Goal: Task Accomplishment & Management: Manage account settings

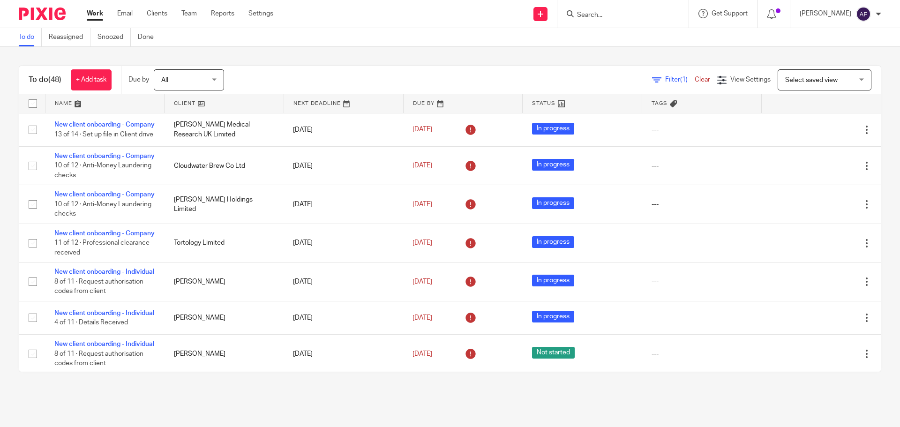
click at [668, 72] on div "Filter (1) Clear View Settings View Settings (1) Filters Clear Save Manage save…" at bounding box center [561, 79] width 641 height 21
click at [681, 80] on span "(1)" at bounding box center [685, 79] width 8 height 7
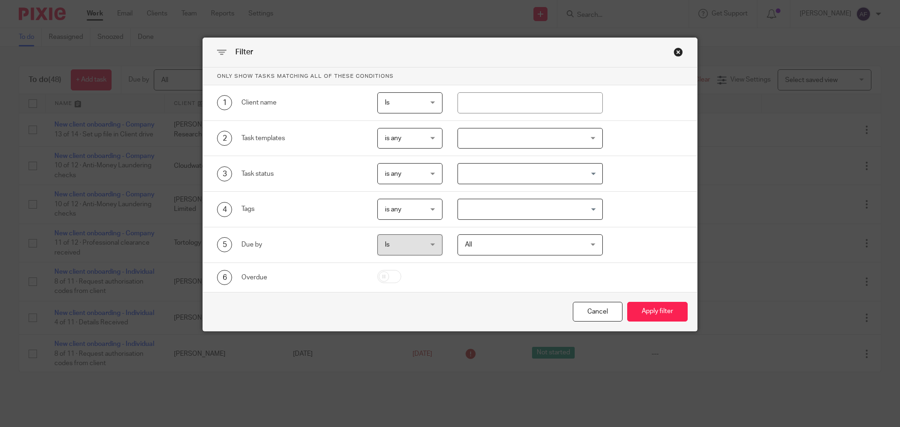
click at [389, 135] on span "is any" at bounding box center [408, 139] width 46 height 20
click at [413, 180] on li "is none" at bounding box center [406, 177] width 65 height 19
click at [470, 136] on div at bounding box center [531, 138] width 146 height 21
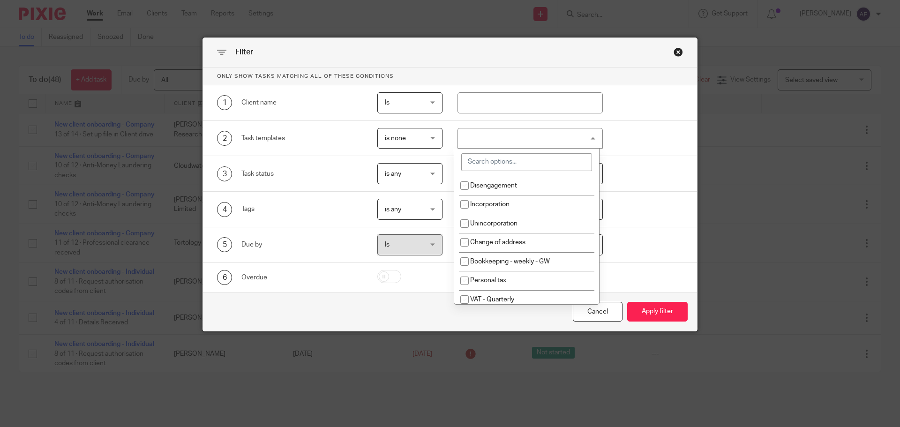
click at [479, 161] on input "search" at bounding box center [526, 162] width 131 height 18
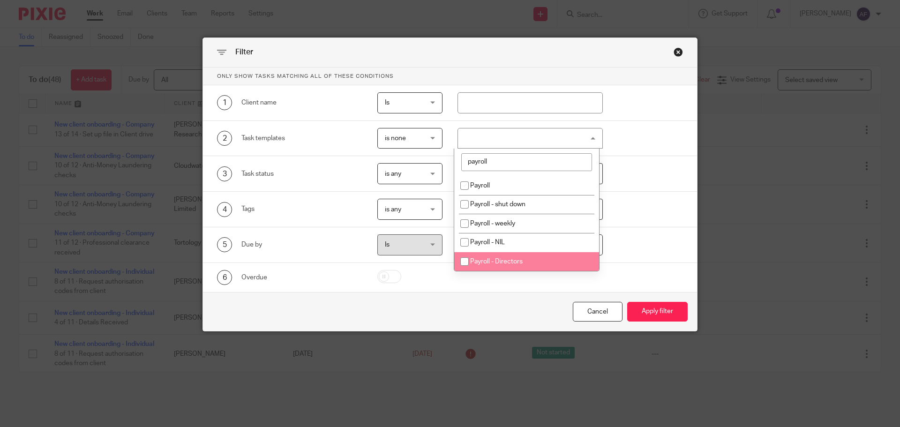
type input "payroll"
click at [511, 259] on span "Payroll - Directors" at bounding box center [496, 261] width 53 height 7
checkbox input "true"
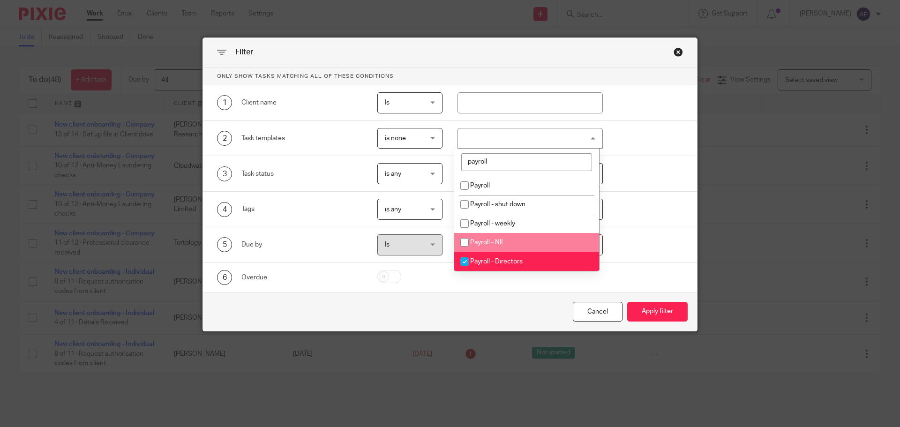
click at [502, 246] on li "Payroll - NIL" at bounding box center [526, 242] width 145 height 19
checkbox input "true"
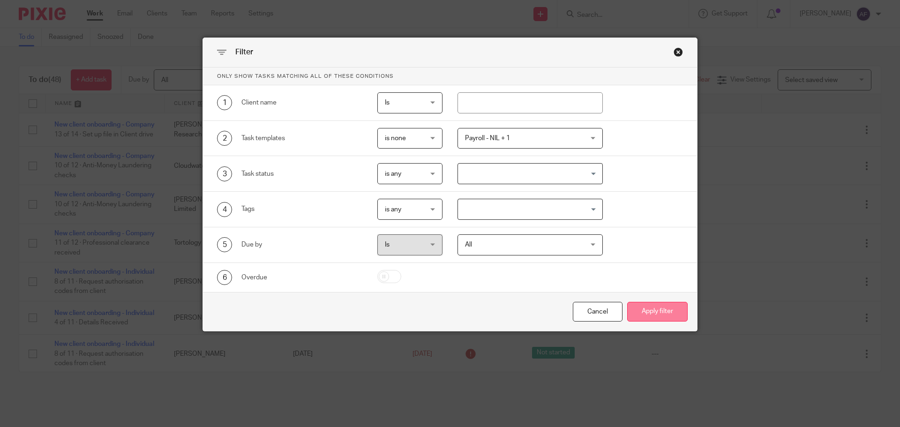
click at [648, 308] on button "Apply filter" at bounding box center [658, 312] width 61 height 20
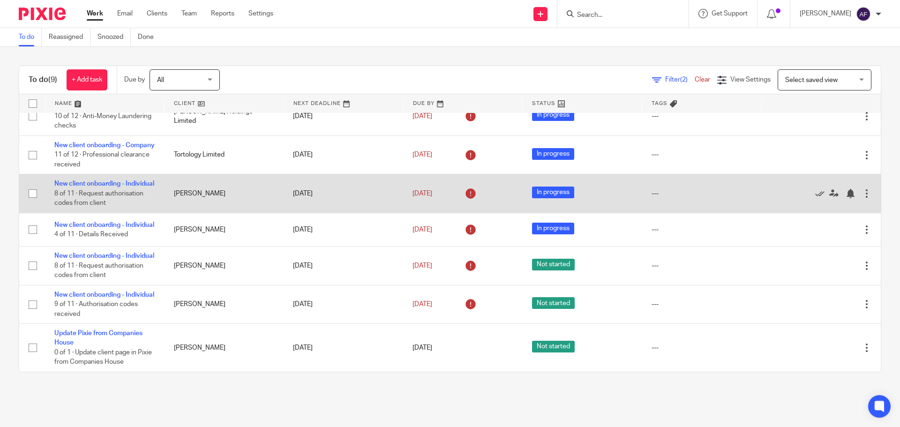
scroll to position [165, 0]
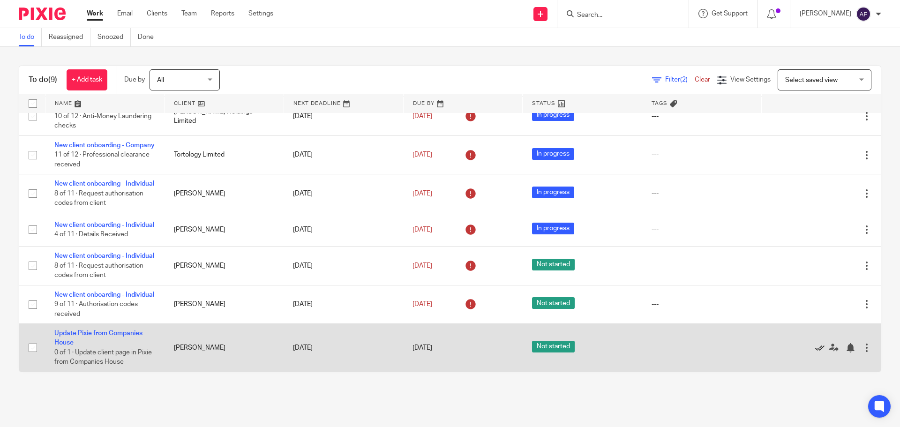
click at [816, 345] on icon at bounding box center [820, 347] width 9 height 9
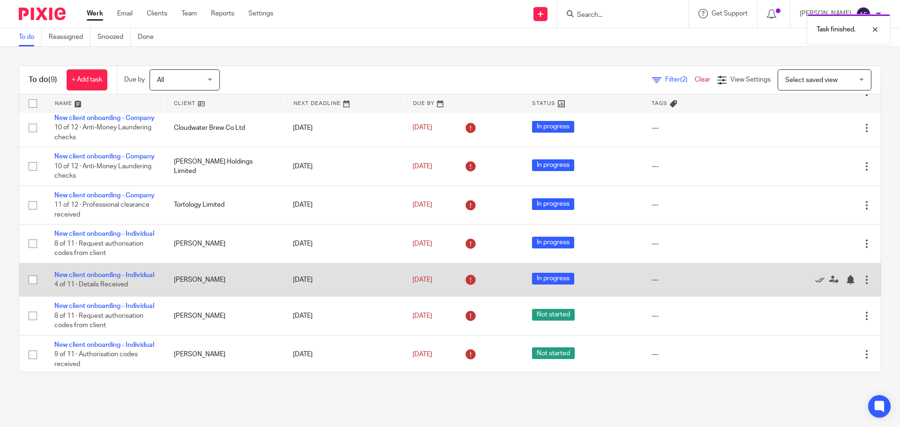
scroll to position [0, 0]
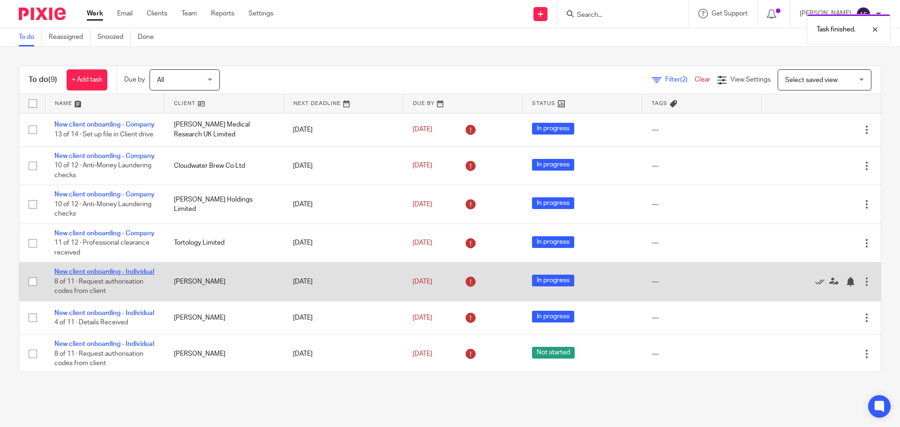
click at [88, 275] on link "New client onboarding - Individual" at bounding box center [104, 272] width 100 height 7
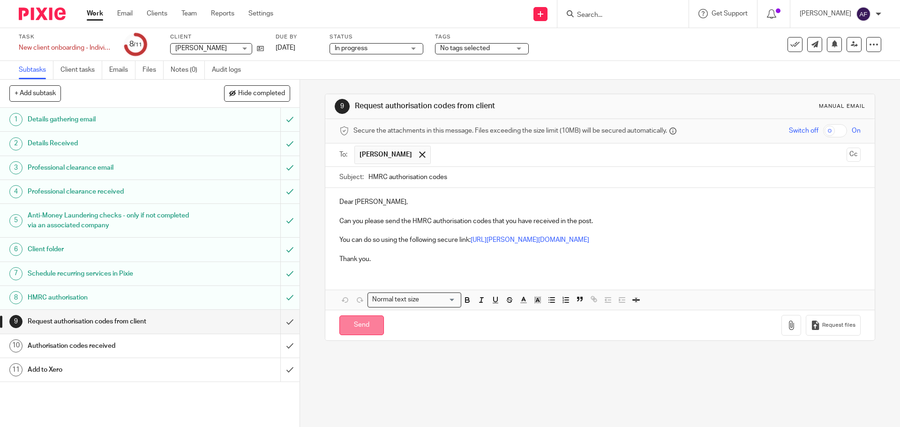
click at [368, 327] on input "Send" at bounding box center [362, 326] width 45 height 20
type input "Sent"
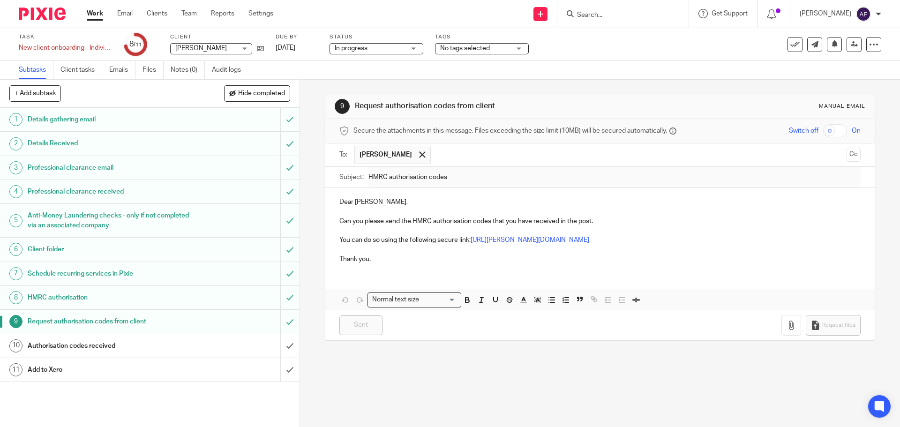
drag, startPoint x: 101, startPoint y: 10, endPoint x: 233, endPoint y: 32, distance: 134.1
click at [101, 10] on link "Work" at bounding box center [95, 13] width 16 height 9
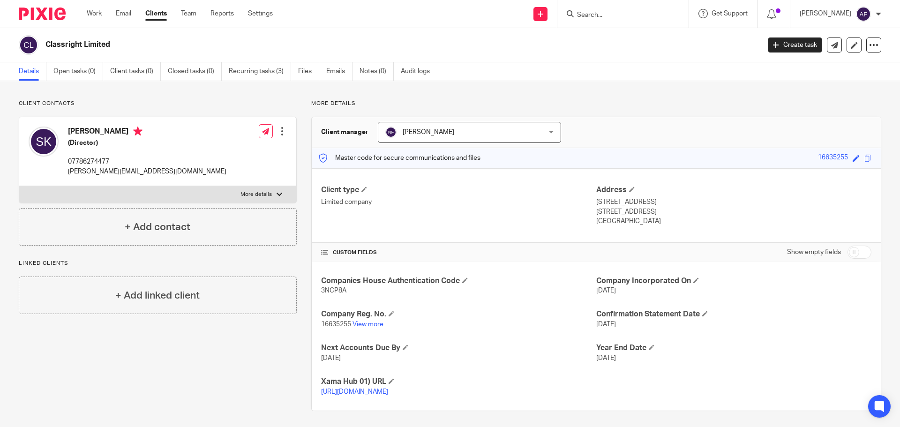
click at [853, 248] on input "checkbox" at bounding box center [860, 252] width 24 height 13
checkbox input "true"
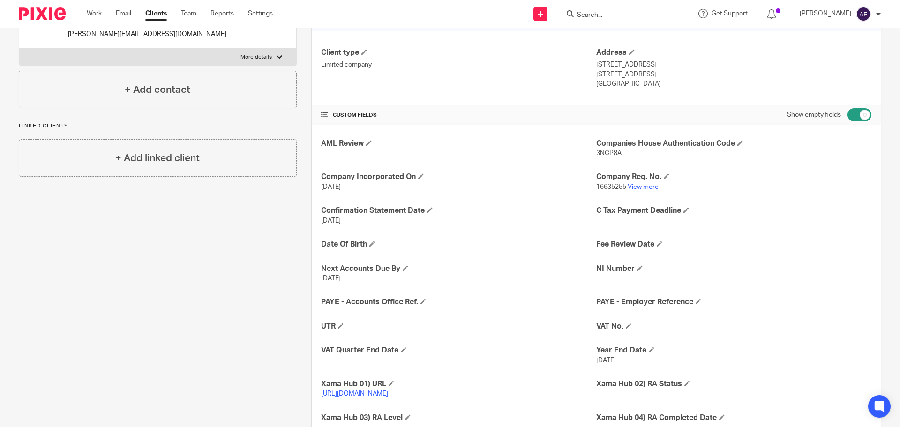
scroll to position [141, 0]
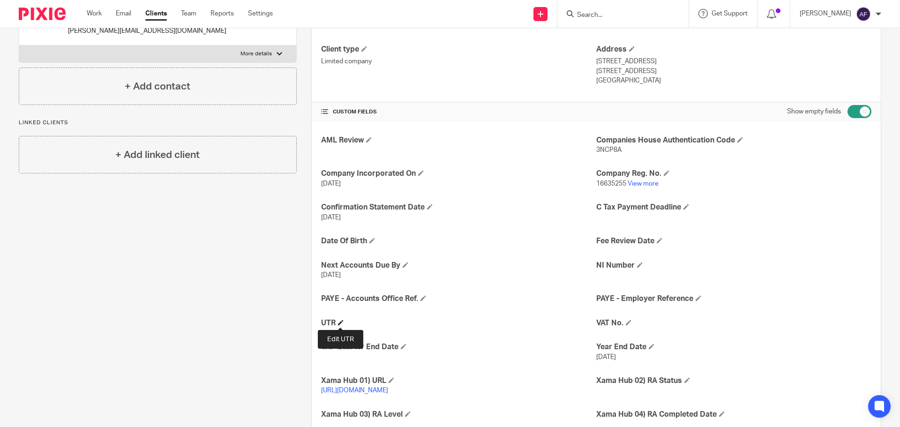
click at [341, 325] on span at bounding box center [341, 323] width 6 height 6
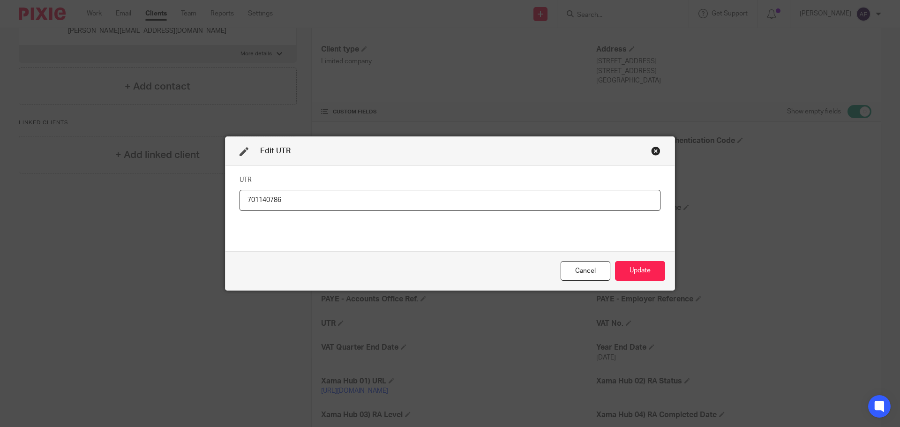
type input "7011407860"
click at [275, 202] on input "7011407860" at bounding box center [450, 200] width 421 height 21
click at [276, 202] on input "7011407860" at bounding box center [450, 200] width 421 height 21
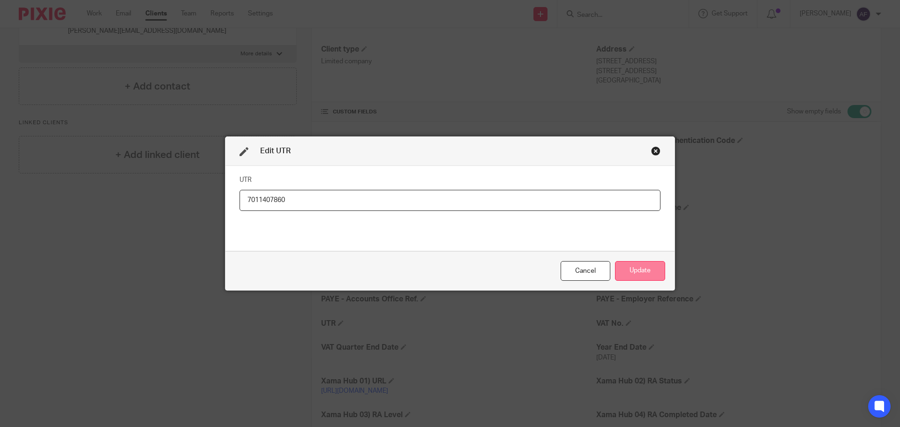
type input "7011407860"
click at [651, 270] on button "Update" at bounding box center [640, 271] width 50 height 20
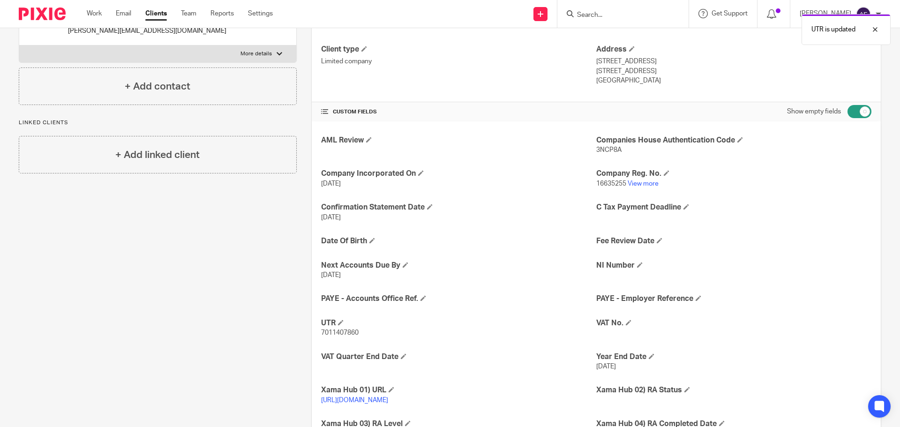
drag, startPoint x: 649, startPoint y: 72, endPoint x: 620, endPoint y: 74, distance: 29.6
click at [620, 74] on p "Poynton, SK12 1RH" at bounding box center [734, 71] width 275 height 9
copy p "SK12 1RH"
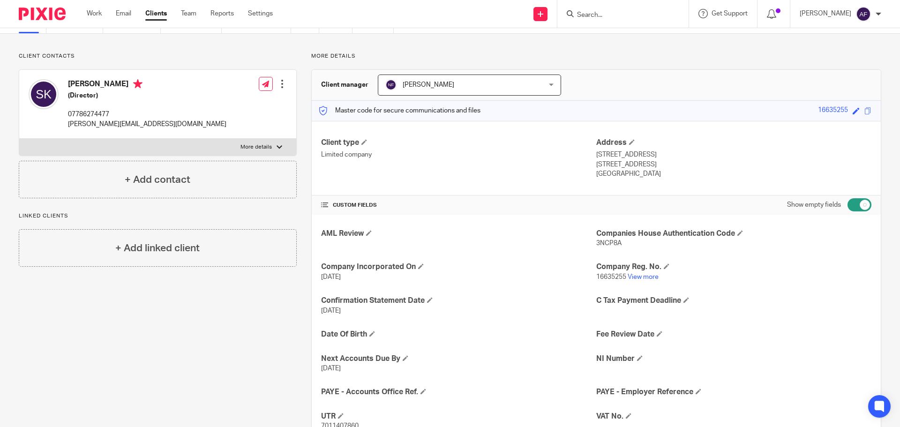
scroll to position [0, 0]
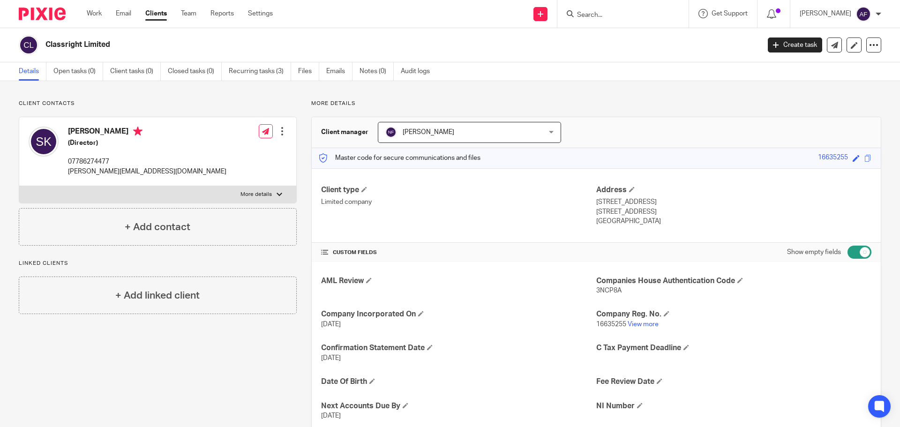
click at [87, 45] on h2 "Classright Limited" at bounding box center [328, 45] width 567 height 10
copy main "Classright Limited Create task Update from Companies House Export data Merge Ar…"
click at [605, 16] on input "Search" at bounding box center [618, 15] width 84 height 8
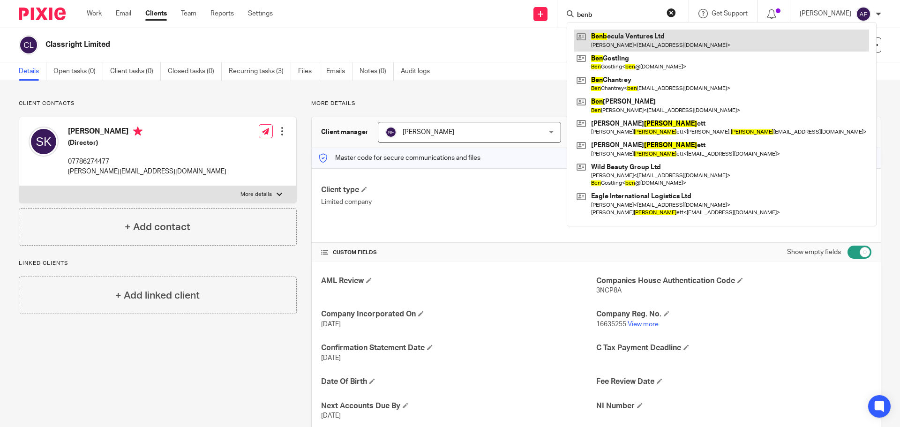
type input "benb"
click at [621, 37] on link at bounding box center [722, 41] width 295 height 22
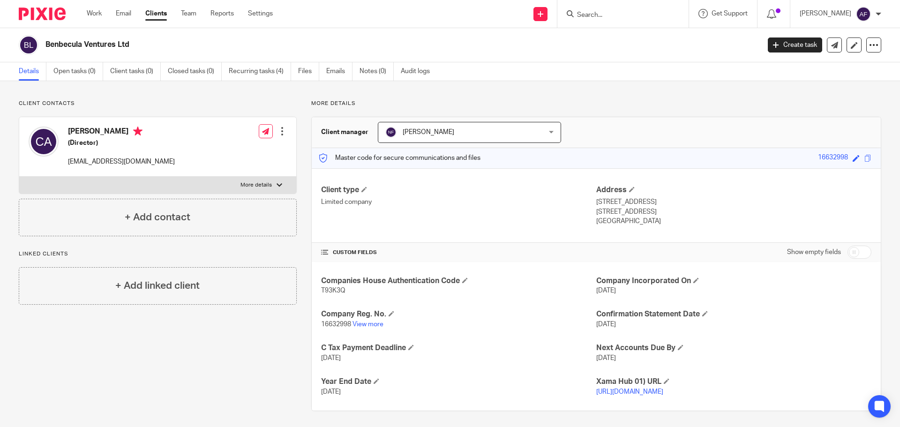
click at [859, 251] on input "checkbox" at bounding box center [860, 252] width 24 height 13
checkbox input "true"
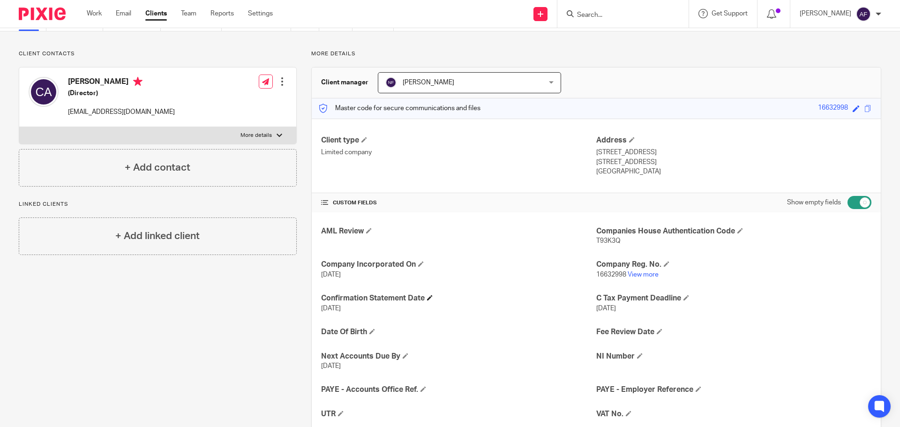
scroll to position [94, 0]
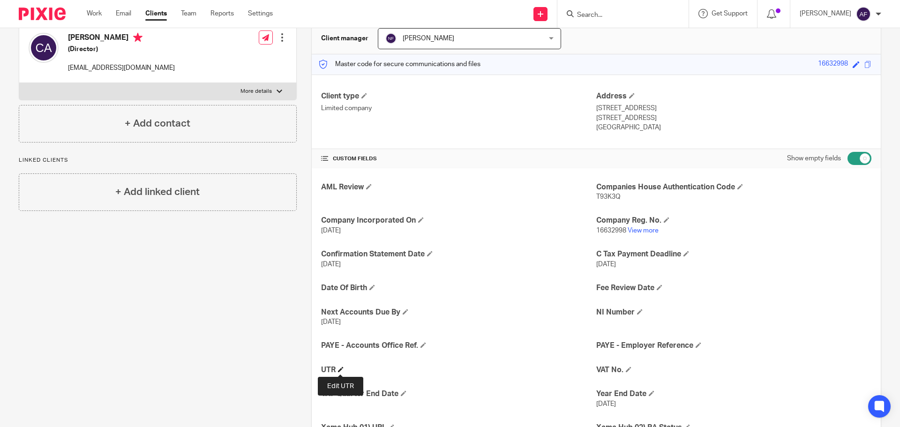
click at [342, 367] on span at bounding box center [341, 370] width 6 height 6
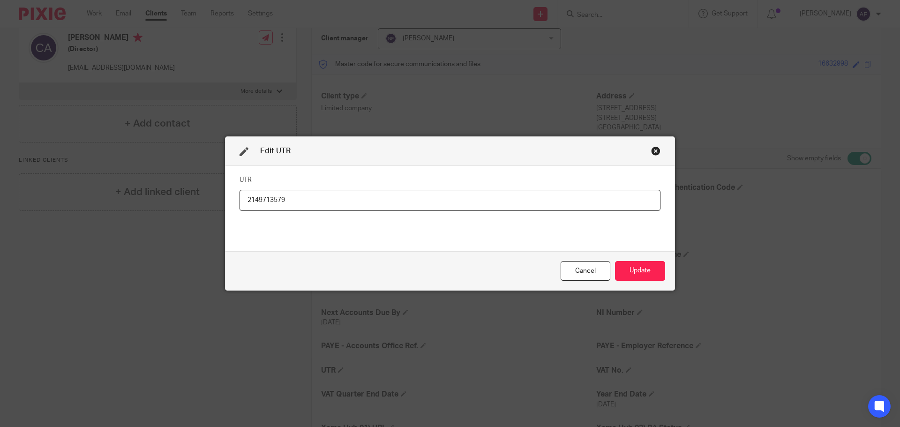
click at [256, 201] on input "2149713579" at bounding box center [450, 200] width 421 height 21
type input "2149713579"
click at [631, 274] on button "Update" at bounding box center [640, 271] width 50 height 20
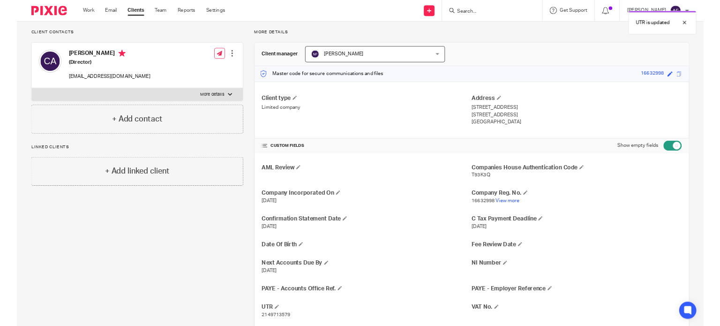
scroll to position [0, 0]
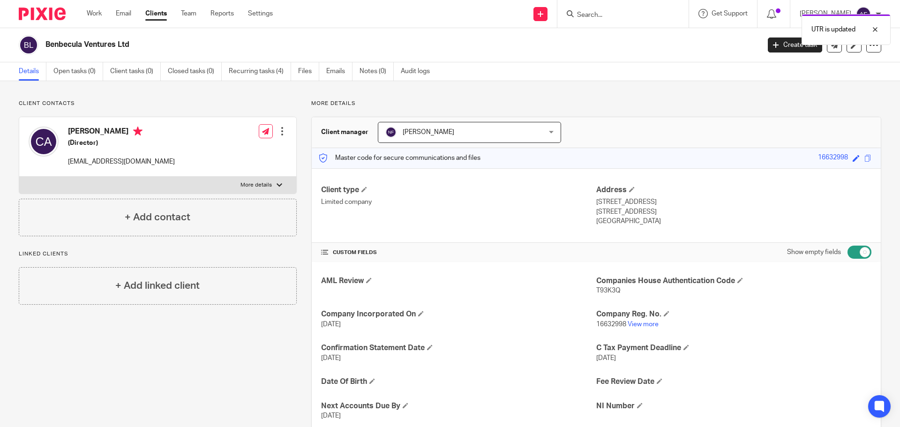
click at [104, 46] on h2 "Benbecula Ventures Ltd" at bounding box center [328, 45] width 567 height 10
copy main "Benbecula Ventures Ltd Create task Update from Companies House Export data Merg…"
drag, startPoint x: 654, startPoint y: 212, endPoint x: 620, endPoint y: 212, distance: 33.8
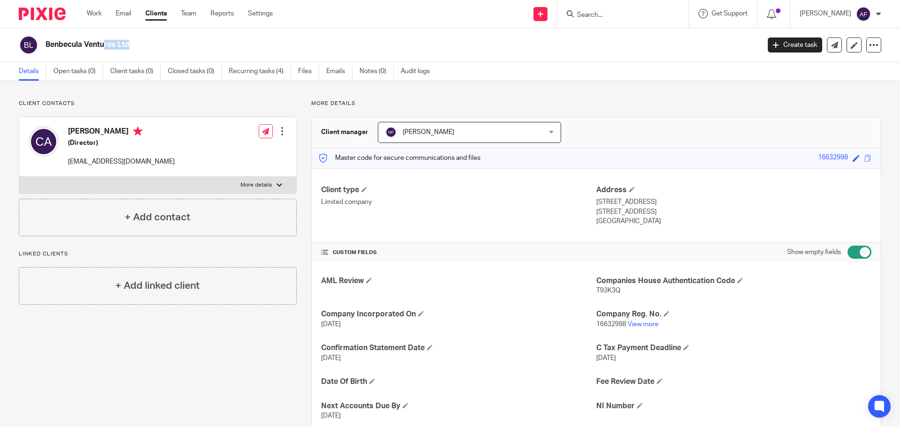
click at [620, 212] on p "Poynton, SK12 1RH" at bounding box center [734, 211] width 275 height 9
copy p "SK12 1RH"
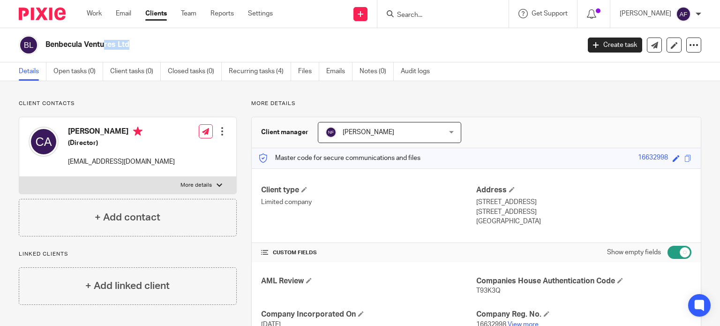
click at [436, 11] on input "Search" at bounding box center [438, 15] width 84 height 8
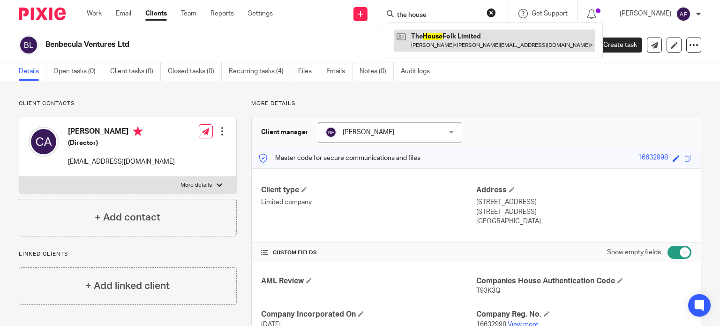
type input "the house"
click at [446, 48] on link at bounding box center [494, 41] width 201 height 22
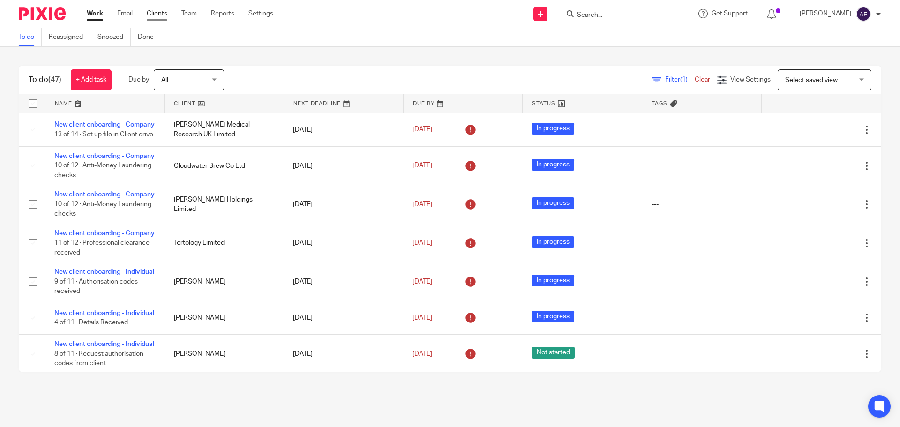
click at [166, 18] on link "Clients" at bounding box center [157, 13] width 21 height 9
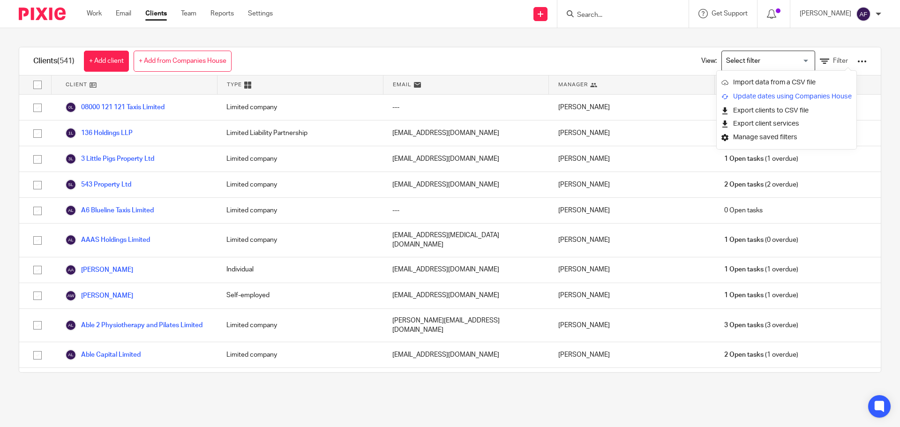
click at [751, 98] on link "Update dates using Companies House" at bounding box center [787, 97] width 130 height 14
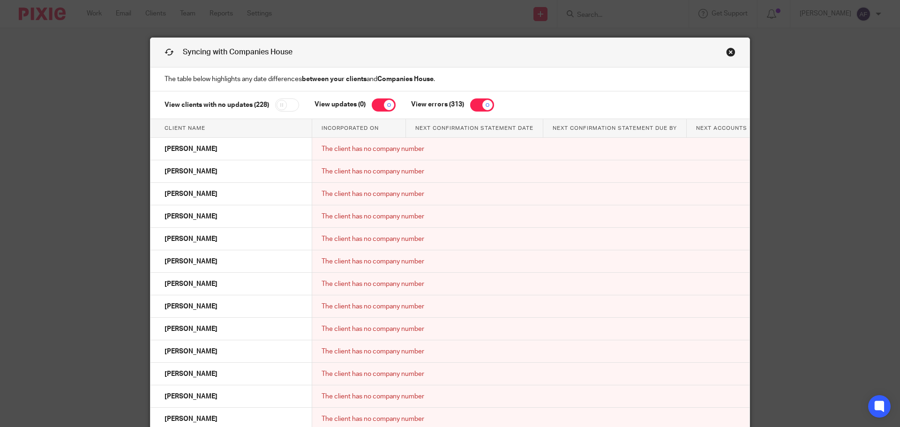
click at [726, 54] on link "Close this dialog window" at bounding box center [730, 53] width 9 height 13
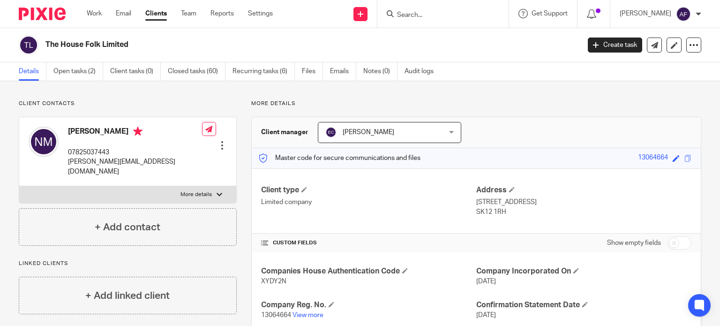
click at [129, 47] on h2 "The House Folk Limited" at bounding box center [256, 45] width 423 height 10
copy main "The House Folk Limited Create task Update from Companies House Export data Merg…"
click at [469, 18] on input "Search" at bounding box center [438, 15] width 84 height 8
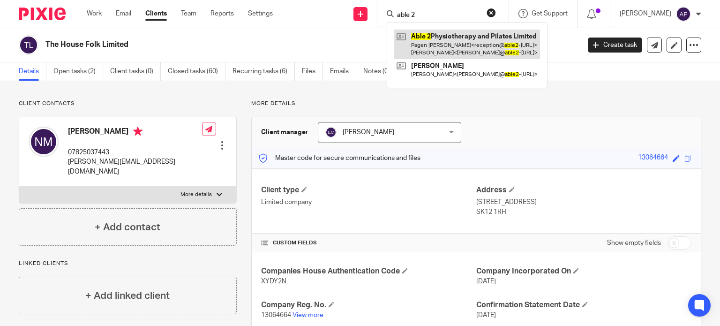
type input "able 2"
click at [503, 52] on link at bounding box center [467, 44] width 146 height 29
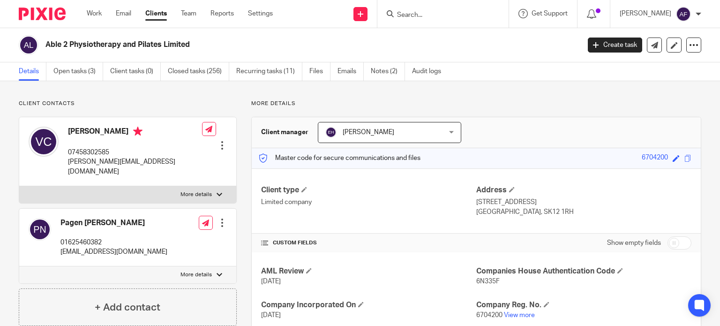
click at [146, 43] on h2 "Able 2 Physiotherapy and Pilates Limited" at bounding box center [256, 45] width 423 height 10
drag, startPoint x: 412, startPoint y: 38, endPoint x: 412, endPoint y: 29, distance: 8.5
click at [412, 38] on div "Able 2 Physiotherapy and Pilates Limited" at bounding box center [296, 45] width 555 height 20
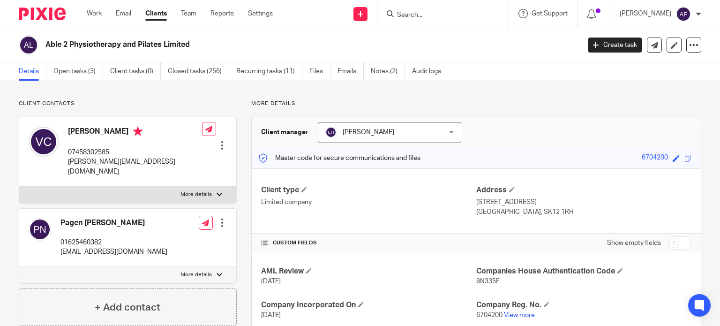
click at [412, 15] on input "Search" at bounding box center [438, 15] width 84 height 8
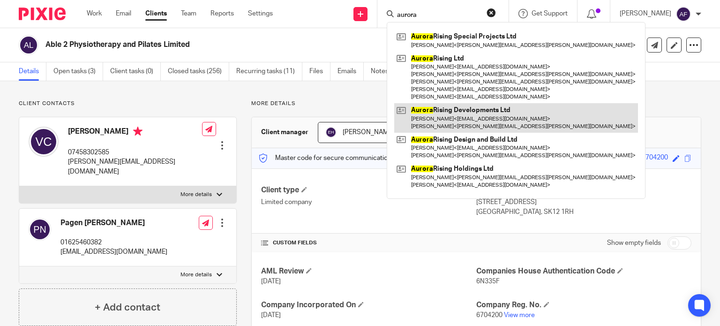
type input "aurora"
click at [486, 121] on link at bounding box center [516, 117] width 244 height 29
